Goal: Task Accomplishment & Management: Use online tool/utility

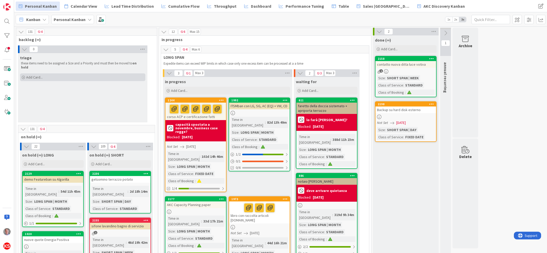
click at [35, 73] on div "Add Card..." at bounding box center [82, 77] width 125 height 8
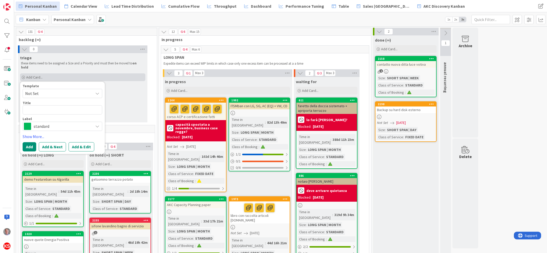
type textarea "x"
type textarea "v"
type textarea "x"
type textarea "vi"
type textarea "x"
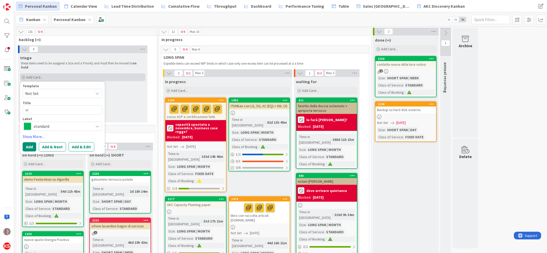
type textarea "vid"
type textarea "x"
type textarea "vide"
type textarea "x"
type textarea "video"
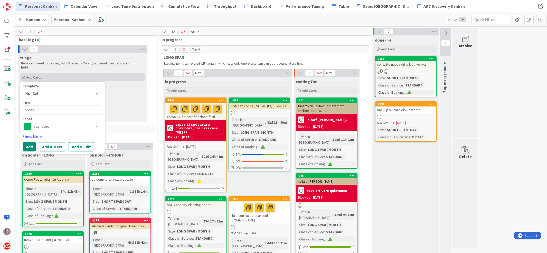
type textarea "x"
type textarea "video v"
type textarea "x"
type textarea "video vi"
type textarea "x"
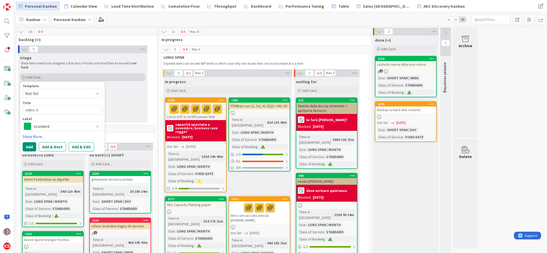
type textarea "video vis"
type textarea "x"
type textarea "video vist"
type textarea "x"
type textarea "video visto"
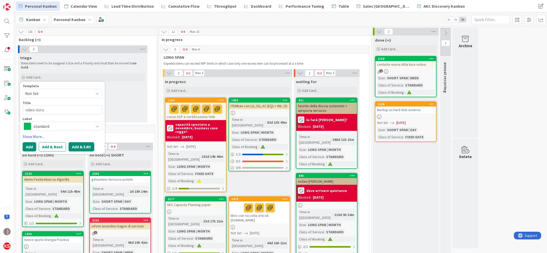
click at [80, 142] on button "Add & Edit" at bounding box center [82, 146] width 26 height 9
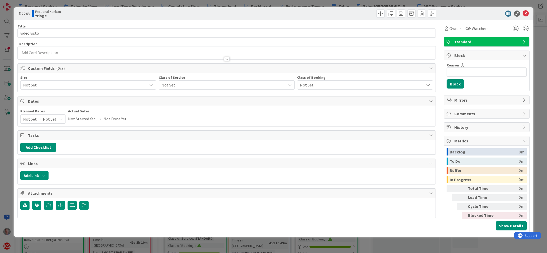
click at [102, 52] on div at bounding box center [227, 53] width 418 height 13
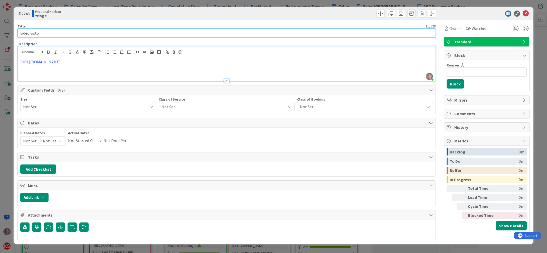
drag, startPoint x: 29, startPoint y: 34, endPoint x: 13, endPoint y: 32, distance: 16.3
click at [13, 32] on div "ID 2243 Personal Kanban triage Title 11 / 128 video visto Description [PERSON_N…" at bounding box center [273, 126] width 547 height 253
paste input "Why your boss doesn't like Kanban - [PERSON_NAME]"
type input "Why your boss doesn't like Kanban - [PERSON_NAME] visto"
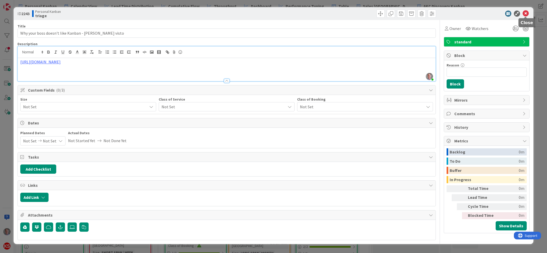
click at [527, 11] on icon at bounding box center [526, 14] width 6 height 6
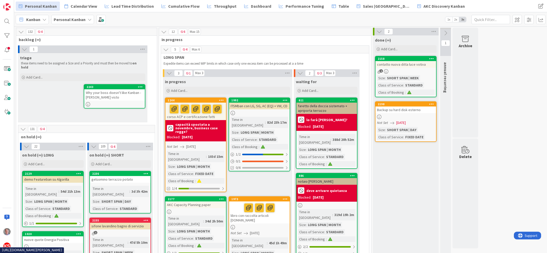
click at [128, 91] on div "Why your boss doesn't like Kanban - [PERSON_NAME] visto" at bounding box center [114, 94] width 61 height 11
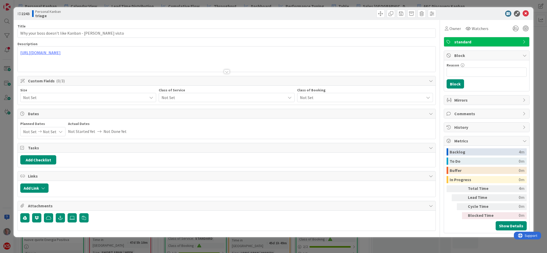
click at [174, 97] on span "Not Set" at bounding box center [223, 97] width 122 height 7
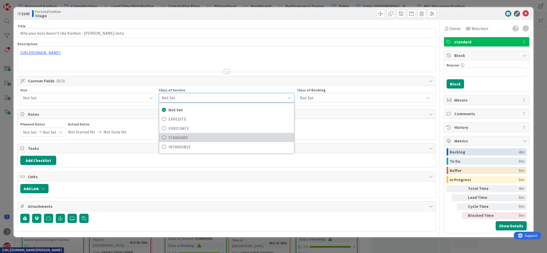
click at [183, 135] on span "STANDARD" at bounding box center [230, 138] width 123 height 8
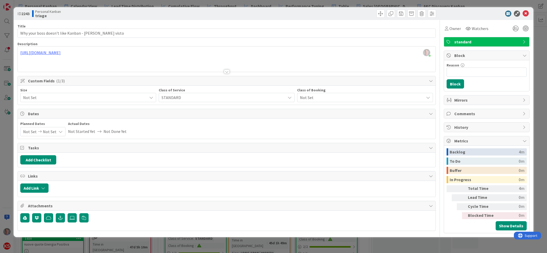
click at [137, 97] on span "Not Set" at bounding box center [84, 97] width 122 height 7
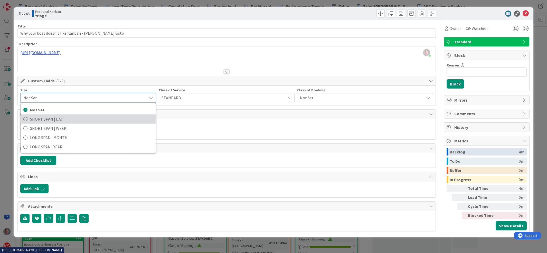
click at [118, 119] on span "SHORT SPAN | DAY" at bounding box center [91, 119] width 123 height 8
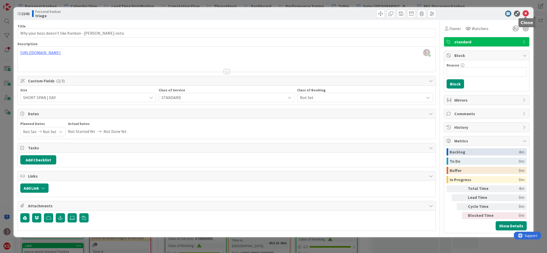
click at [526, 16] on icon at bounding box center [526, 14] width 6 height 6
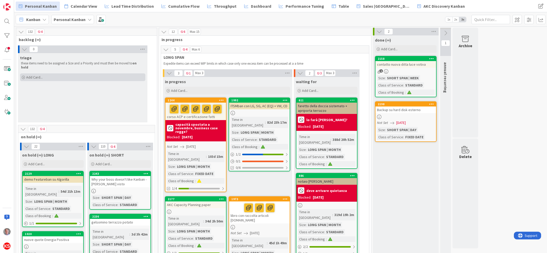
click at [46, 73] on div "Add Card..." at bounding box center [82, 77] width 125 height 8
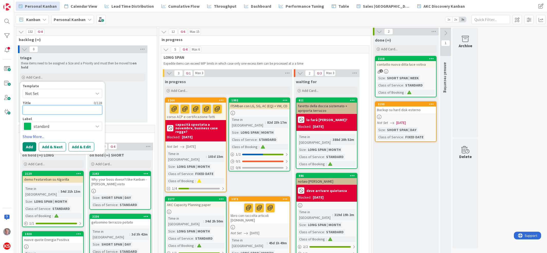
type textarea "x"
type textarea "l"
type textarea "x"
type textarea "le"
type textarea "x"
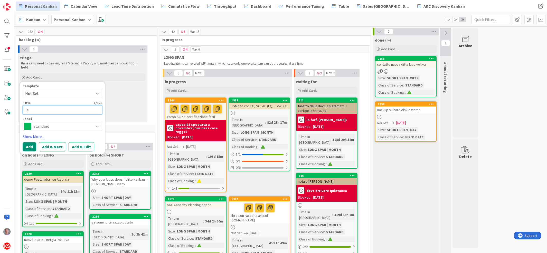
type textarea "leg"
type textarea "x"
type textarea "legg"
type textarea "x"
type textarea "leggo"
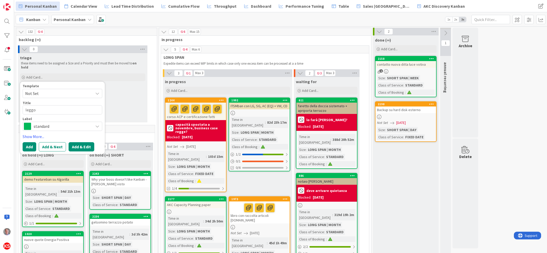
click at [83, 146] on button "Add & Edit" at bounding box center [82, 146] width 26 height 9
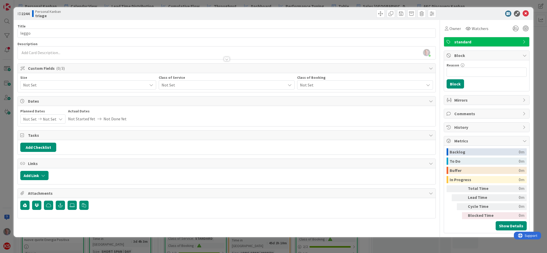
click at [182, 53] on div "[PERSON_NAME] just joined" at bounding box center [227, 53] width 418 height 13
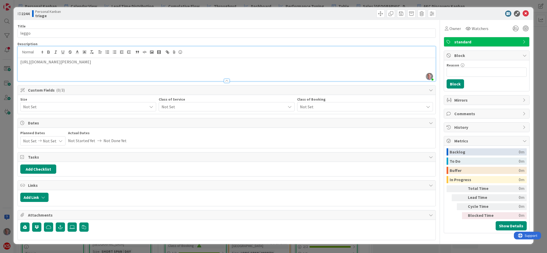
click at [156, 34] on input "leggo" at bounding box center [226, 33] width 419 height 9
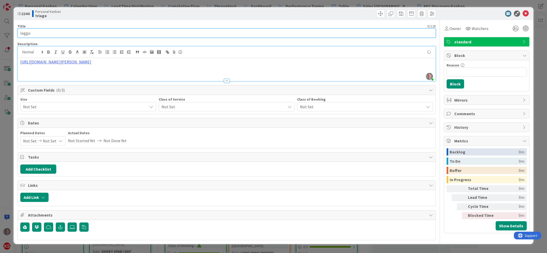
click at [156, 34] on input "leggo" at bounding box center [226, 33] width 419 height 9
drag, startPoint x: 100, startPoint y: 32, endPoint x: 4, endPoint y: 35, distance: 95.4
click at [4, 35] on div "ID 2244 Personal Kanban triage Title 5 / 128 leggo Description [PERSON_NAME] ju…" at bounding box center [273, 126] width 547 height 253
paste input "KI ist Flight Level 0: Willkommen in der Höhle der Effizienz-Illusion"
type input "KI ist Flight Level 0: Willkommen in der Höhle der Effizienz-Illusion letto"
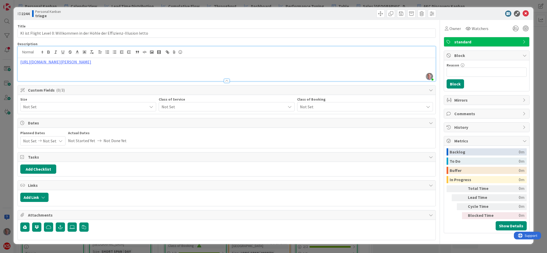
click at [238, 109] on span "Not Set" at bounding box center [223, 106] width 122 height 7
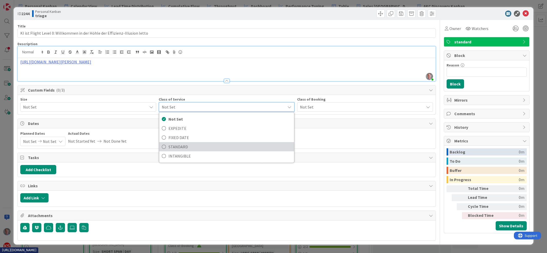
click at [222, 146] on span "STANDARD" at bounding box center [230, 147] width 123 height 8
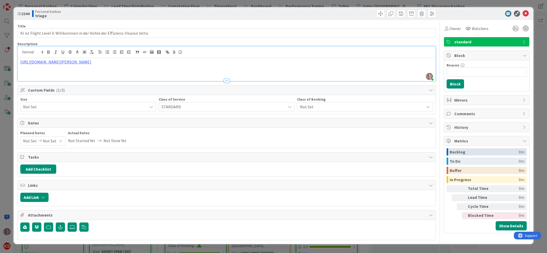
click at [99, 108] on span "Not Set" at bounding box center [84, 106] width 122 height 7
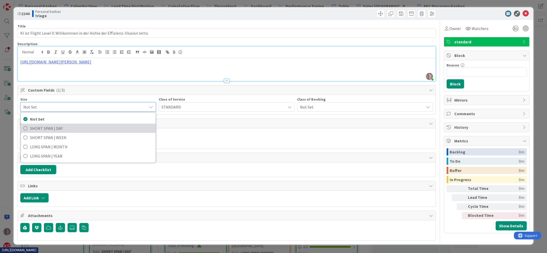
click at [99, 126] on span "SHORT SPAN | DAY" at bounding box center [91, 129] width 123 height 8
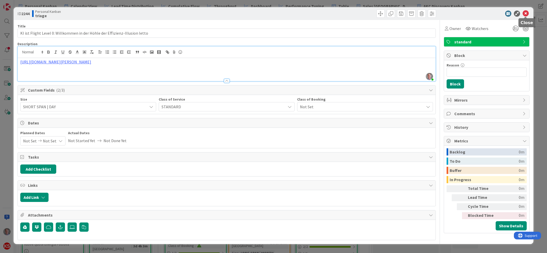
click at [526, 14] on icon at bounding box center [526, 14] width 6 height 6
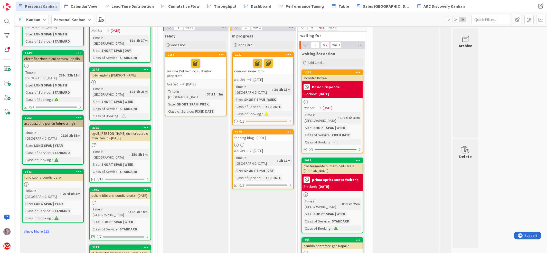
scroll to position [513, 0]
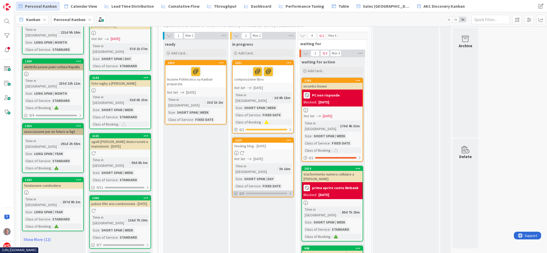
click at [289, 192] on div at bounding box center [290, 194] width 3 height 4
click at [281, 138] on link "2229 feeding blog - [DATE] Not Set [DATE] Time in Column : 3h 16m Size : SHORT …" at bounding box center [263, 179] width 62 height 83
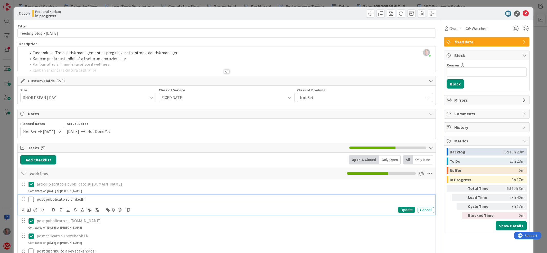
click at [30, 200] on icon at bounding box center [31, 200] width 5 height 6
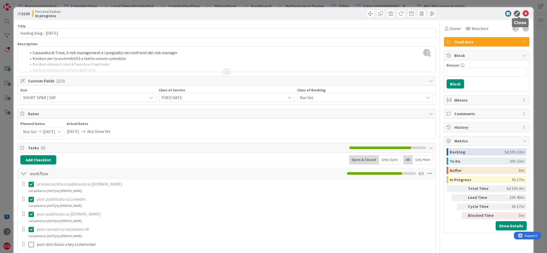
click at [523, 15] on icon at bounding box center [526, 14] width 6 height 6
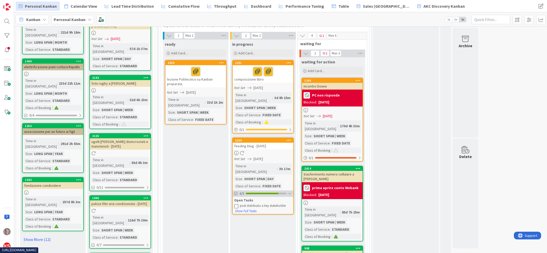
click at [291, 192] on div at bounding box center [290, 194] width 4 height 4
